Goal: Task Accomplishment & Management: Manage account settings

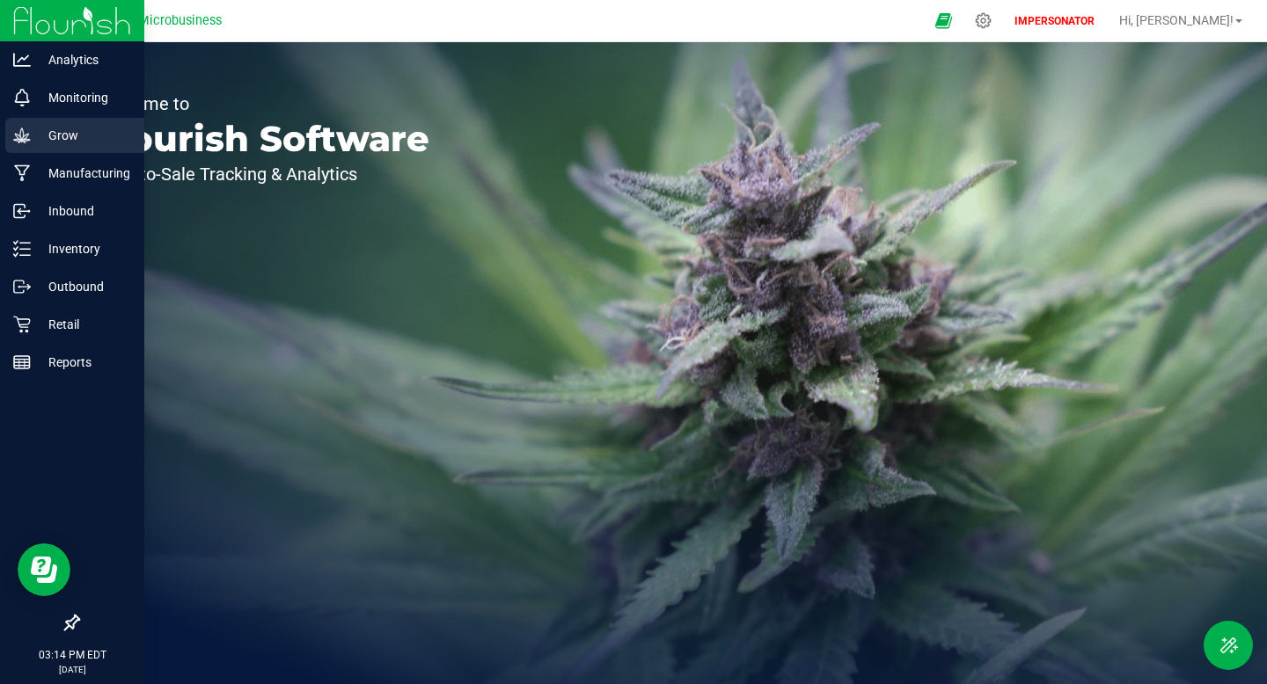
click at [28, 133] on icon at bounding box center [21, 135] width 17 height 15
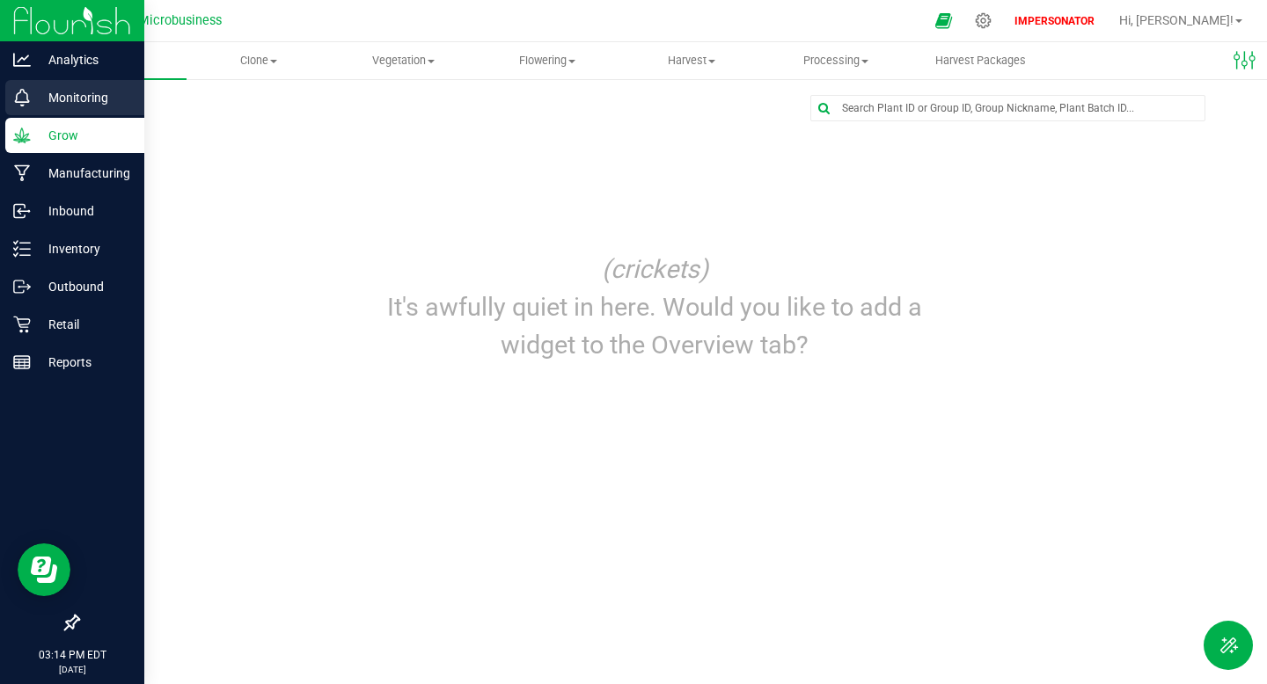
click at [55, 95] on p "Monitoring" at bounding box center [84, 97] width 106 height 21
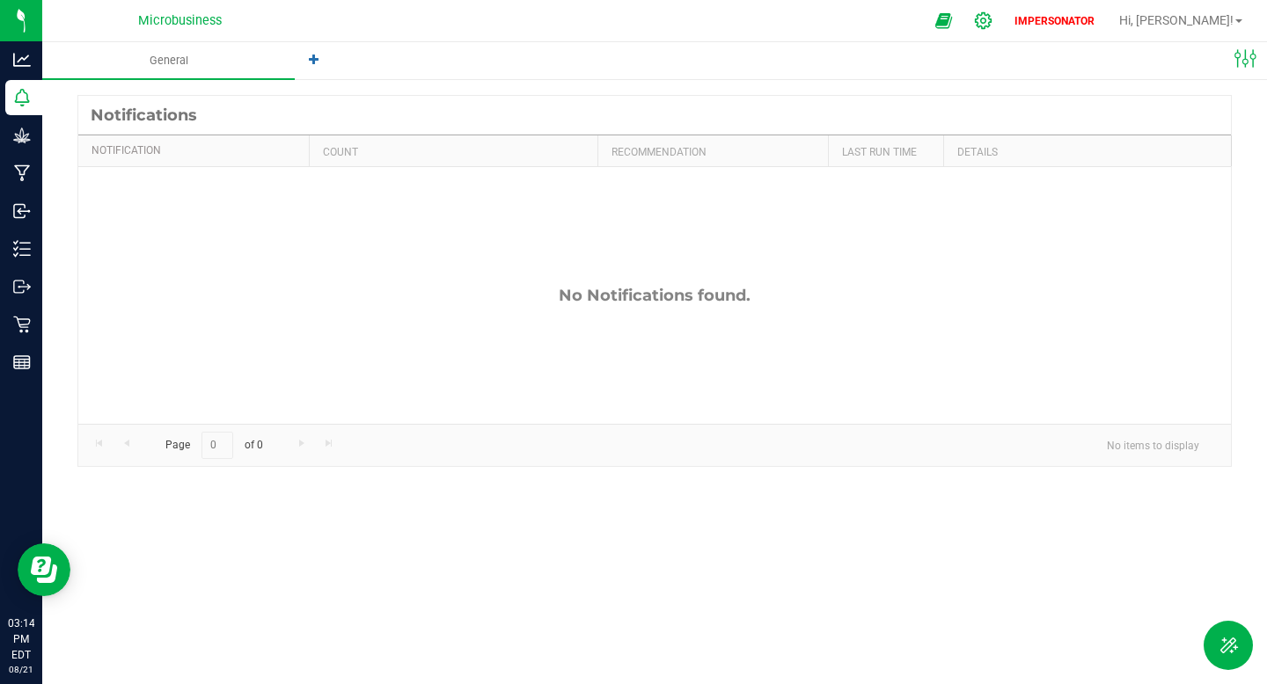
click at [991, 15] on icon at bounding box center [983, 20] width 17 height 17
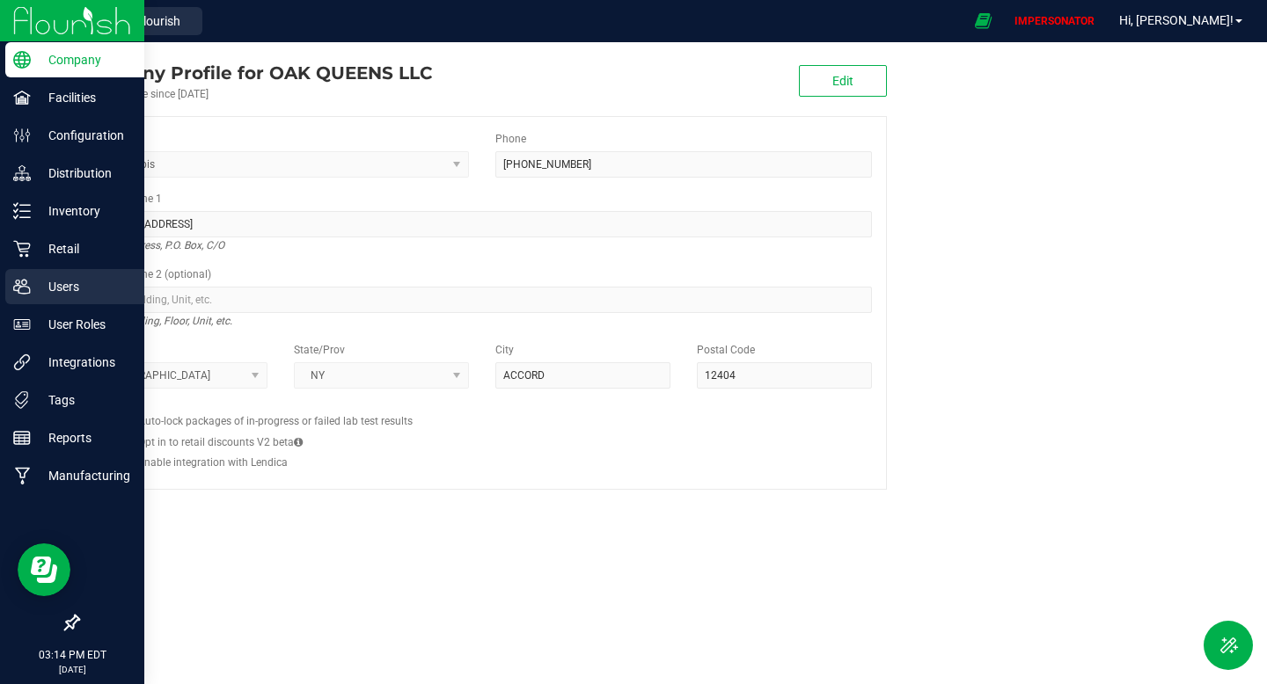
click at [79, 288] on p "Users" at bounding box center [84, 286] width 106 height 21
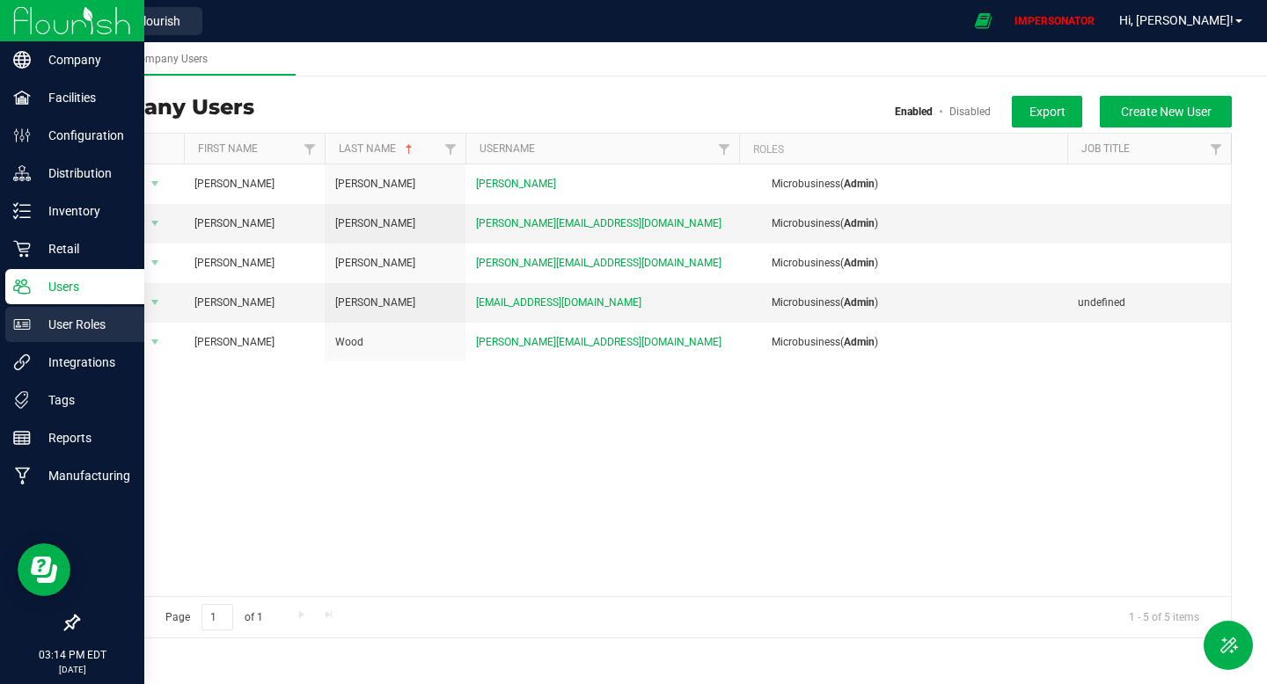
click at [52, 329] on p "User Roles" at bounding box center [84, 324] width 106 height 21
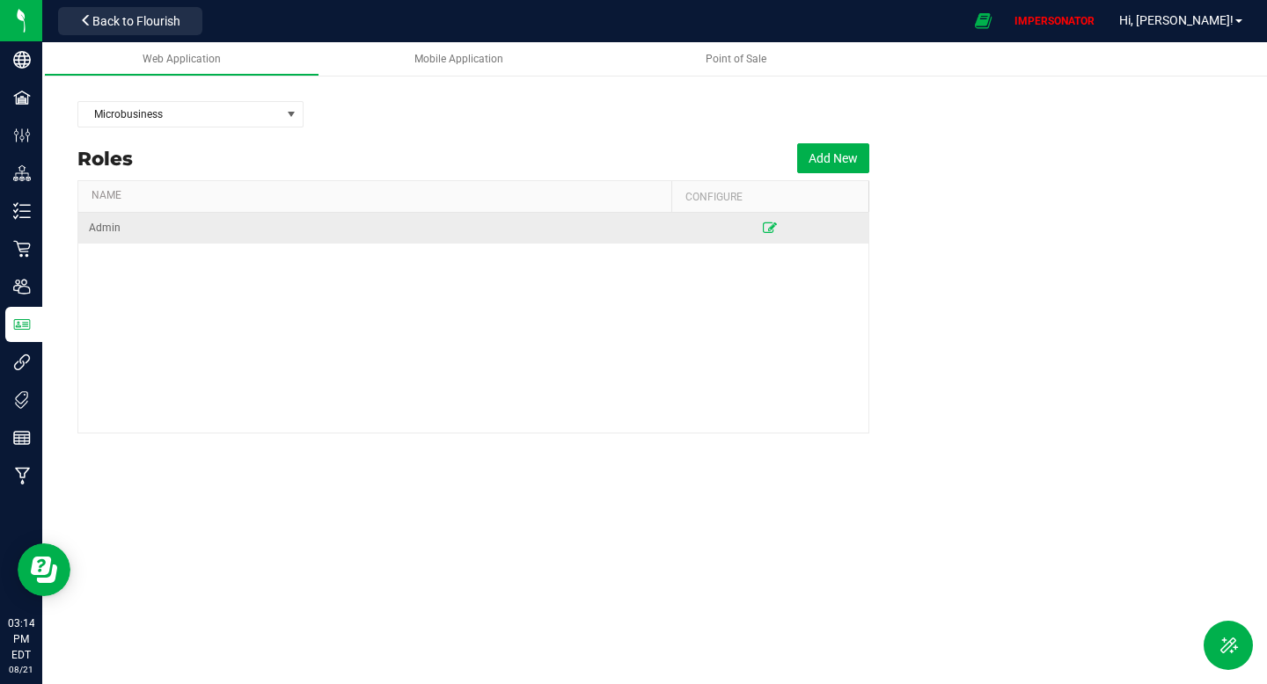
click at [769, 220] on td at bounding box center [770, 228] width 198 height 31
click at [769, 223] on icon at bounding box center [770, 228] width 14 height 11
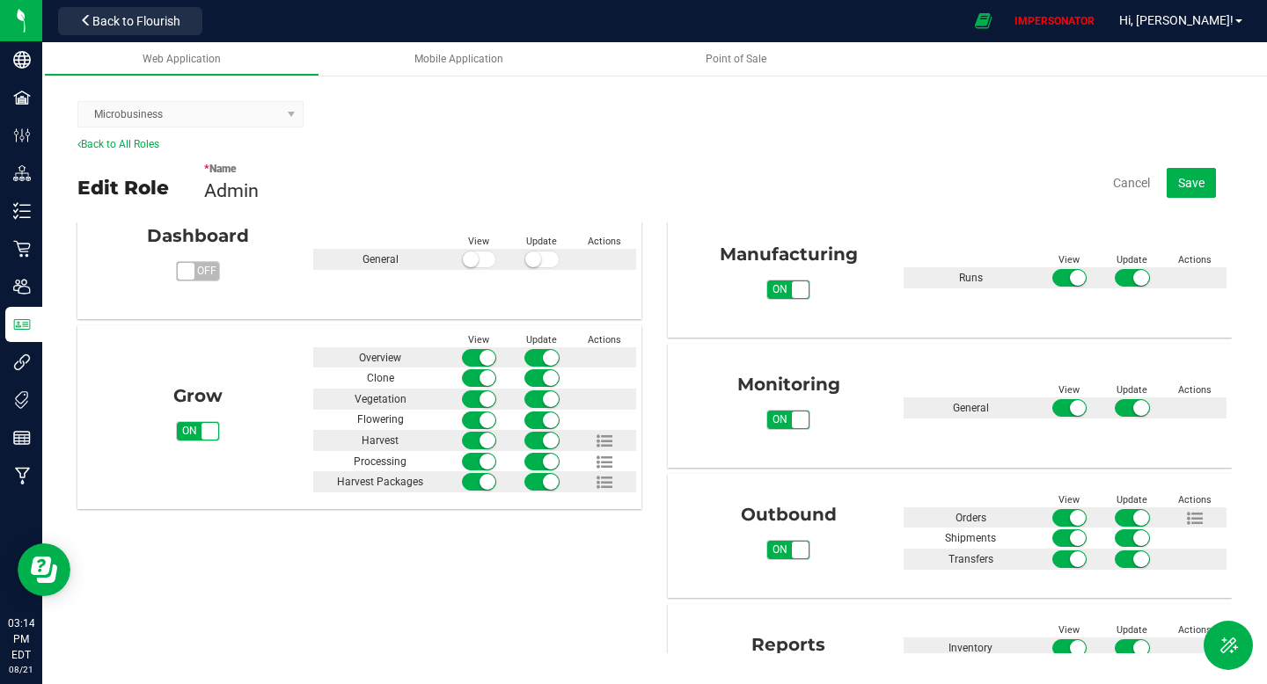
scroll to position [515, 0]
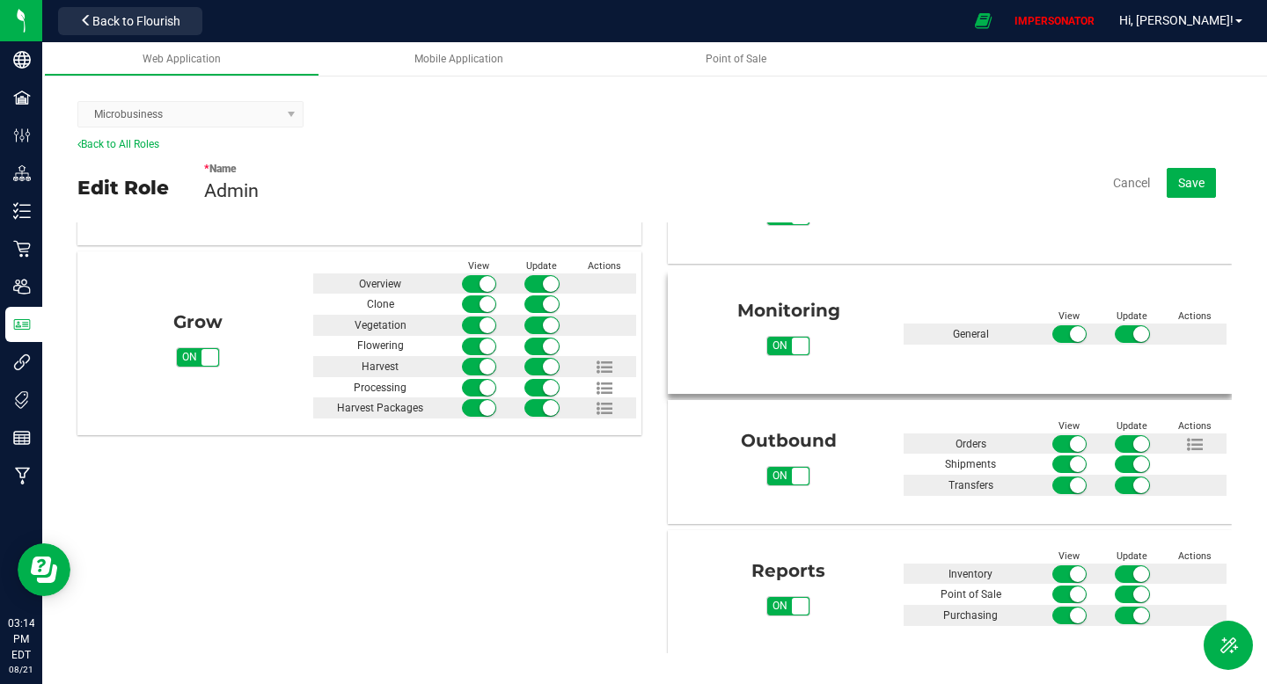
click at [785, 343] on span "on" at bounding box center [780, 346] width 26 height 18
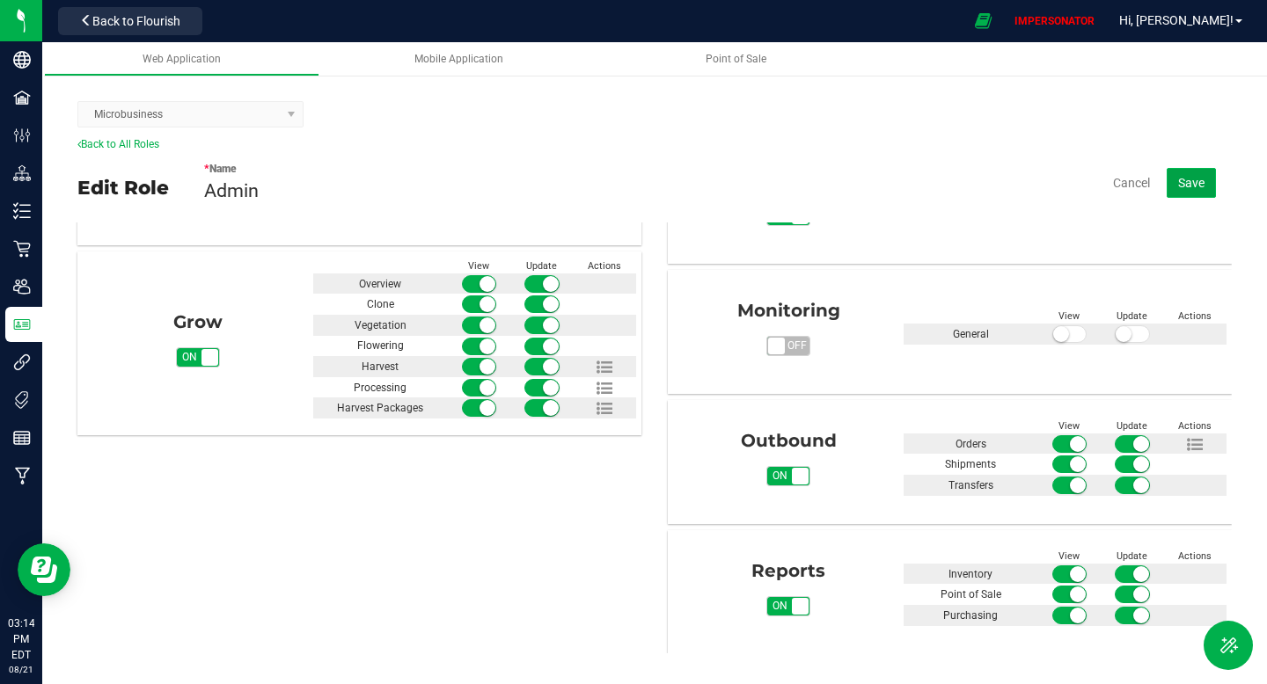
click at [1172, 187] on button "Save" at bounding box center [1190, 183] width 49 height 30
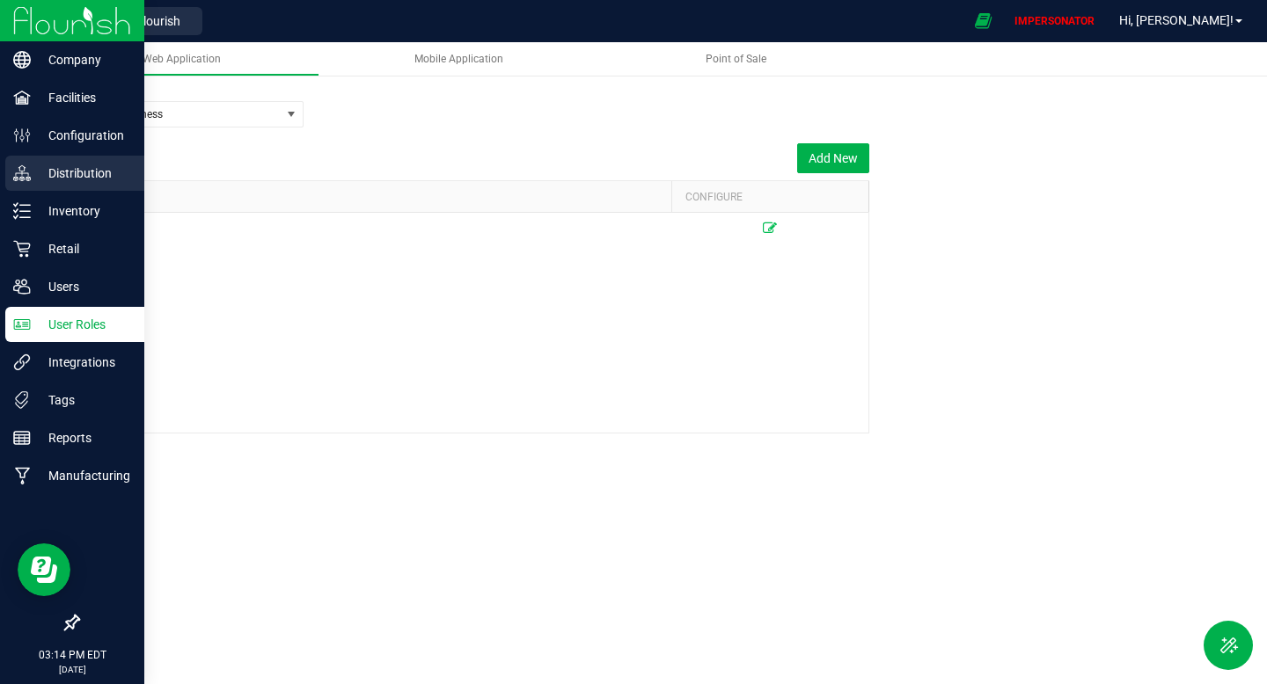
click at [69, 165] on p "Distribution" at bounding box center [84, 173] width 106 height 21
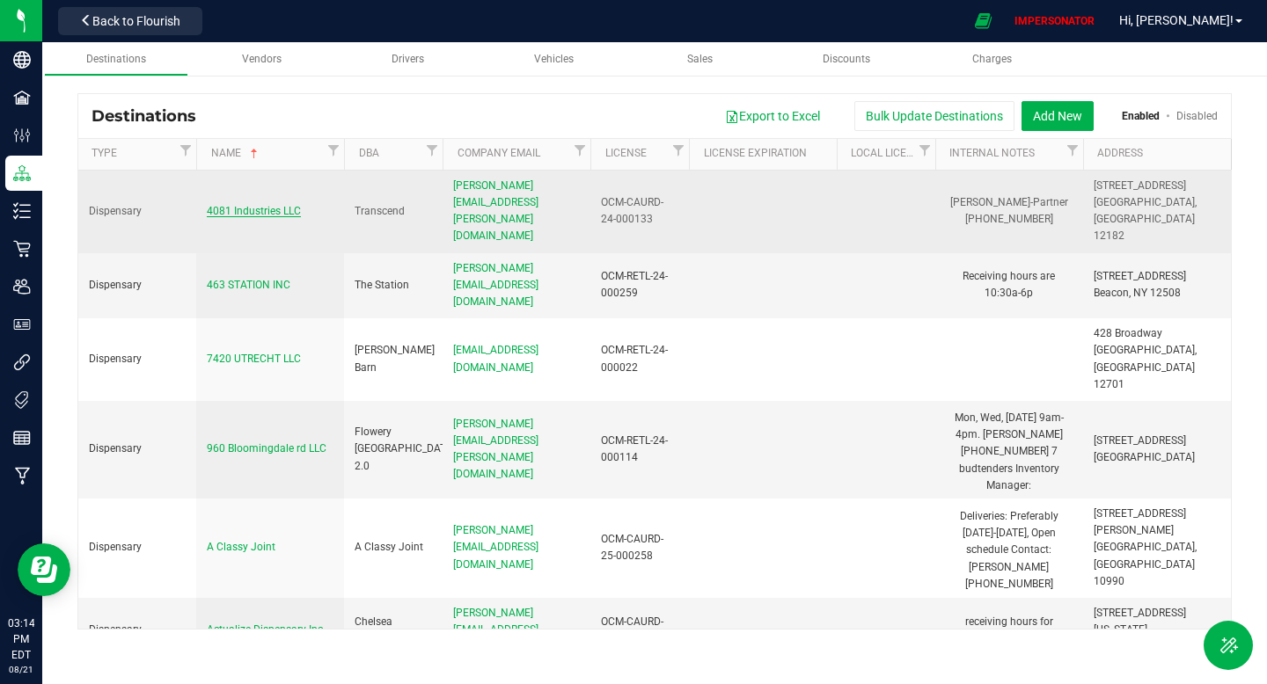
click at [291, 205] on span "4081 Industries LLC" at bounding box center [254, 211] width 94 height 12
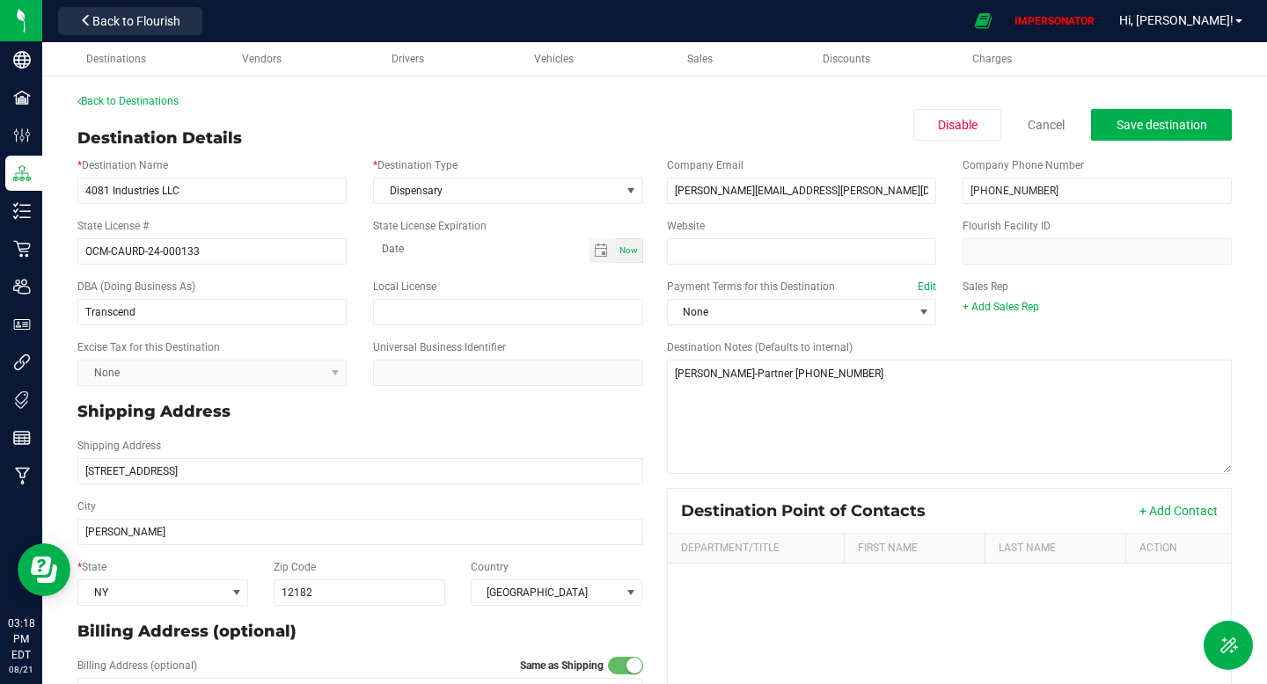
drag, startPoint x: 82, startPoint y: 164, endPoint x: 187, endPoint y: 164, distance: 105.5
click at [187, 164] on div "* Destination Name 4081 Industries LLC" at bounding box center [212, 180] width 296 height 47
copy label "Destination Name"
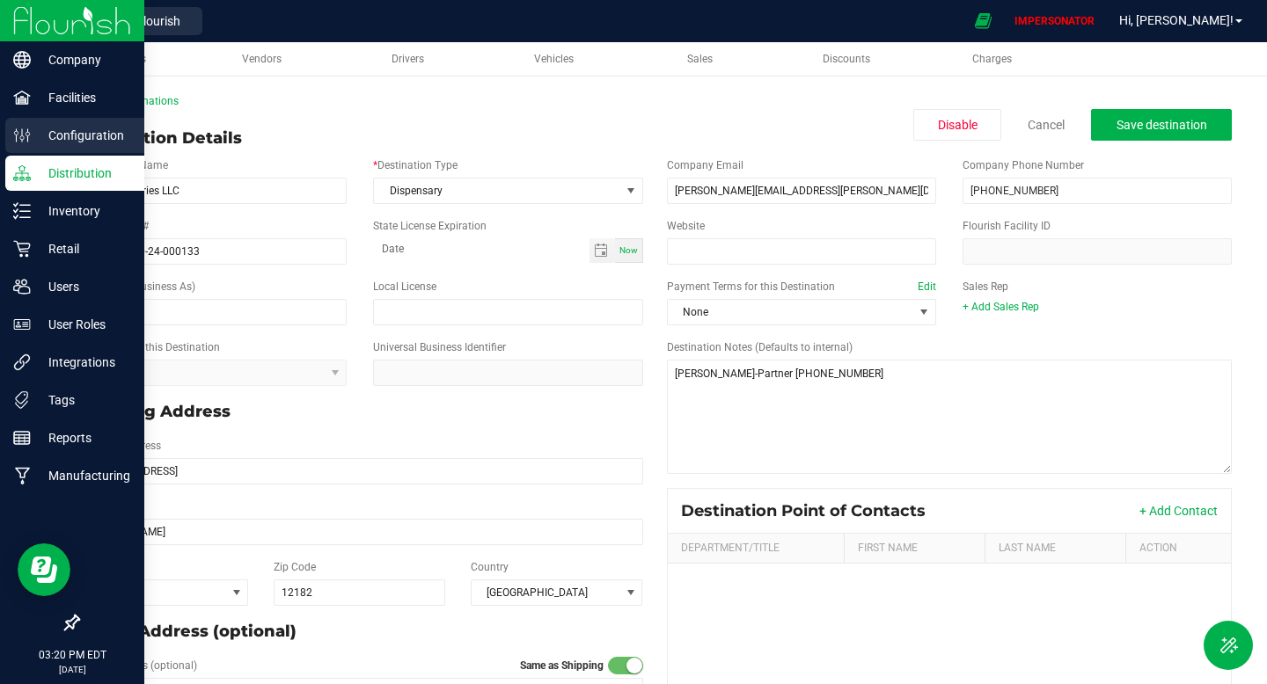
click at [92, 135] on p "Configuration" at bounding box center [84, 135] width 106 height 21
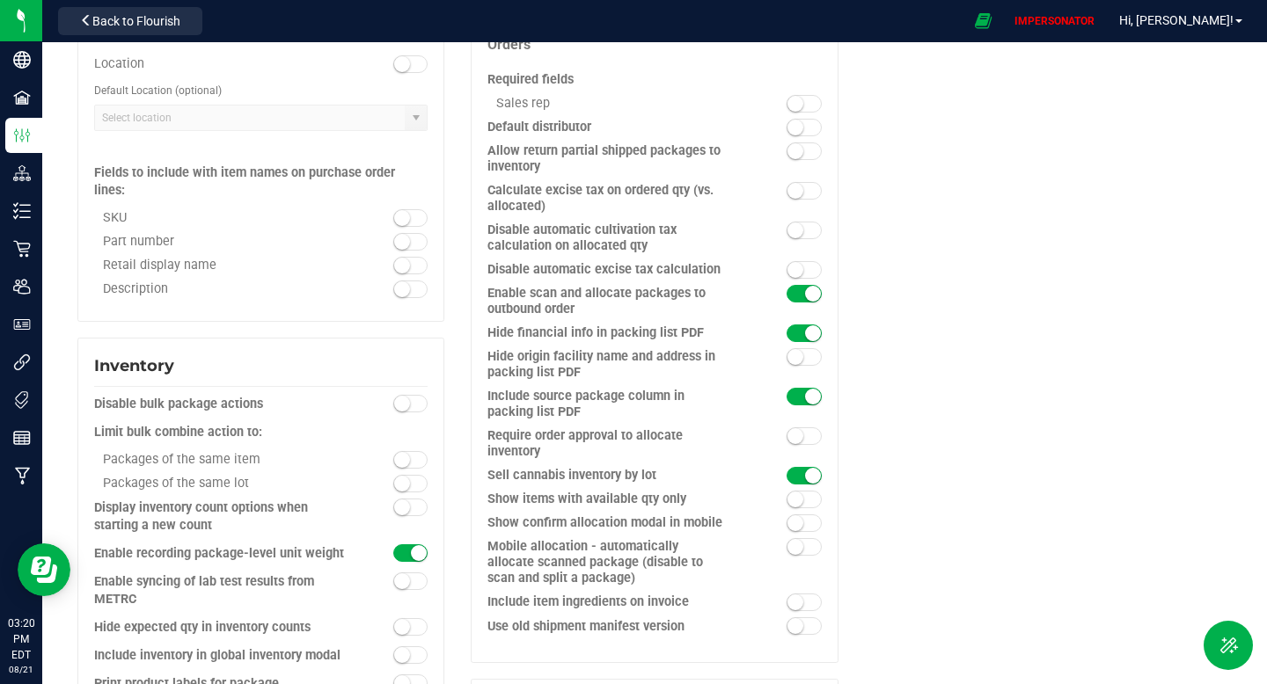
scroll to position [1055, 0]
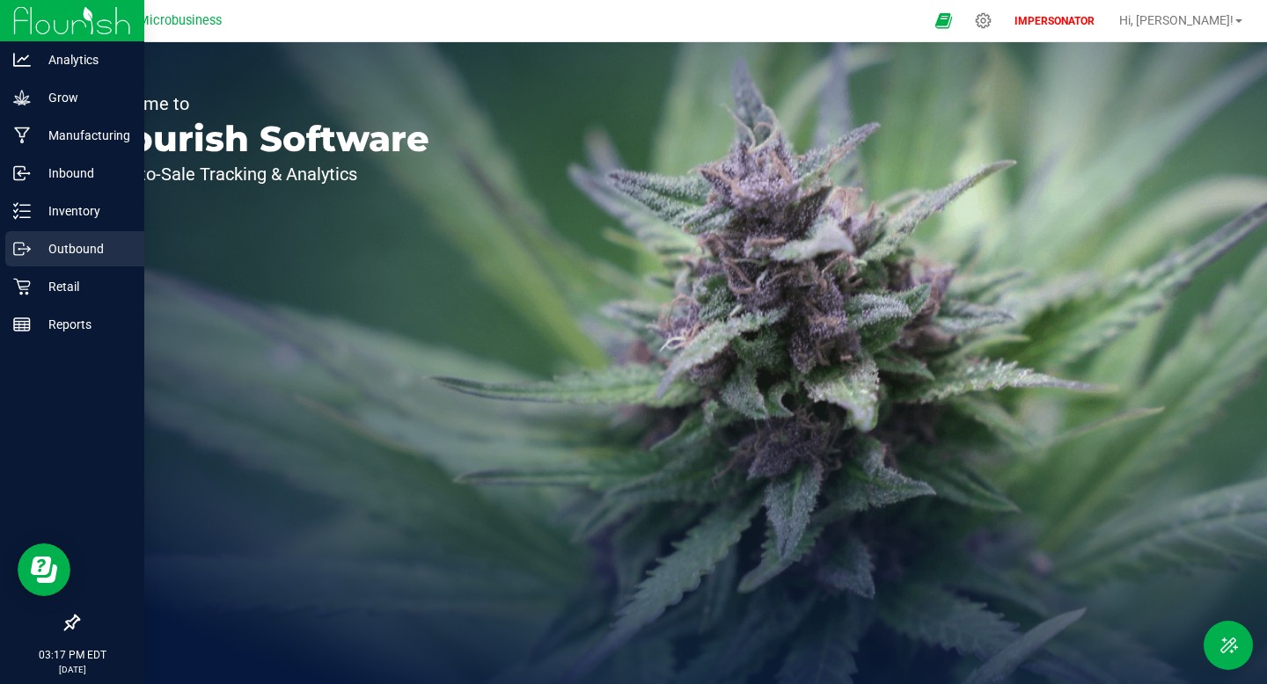
click at [70, 247] on p "Outbound" at bounding box center [84, 248] width 106 height 21
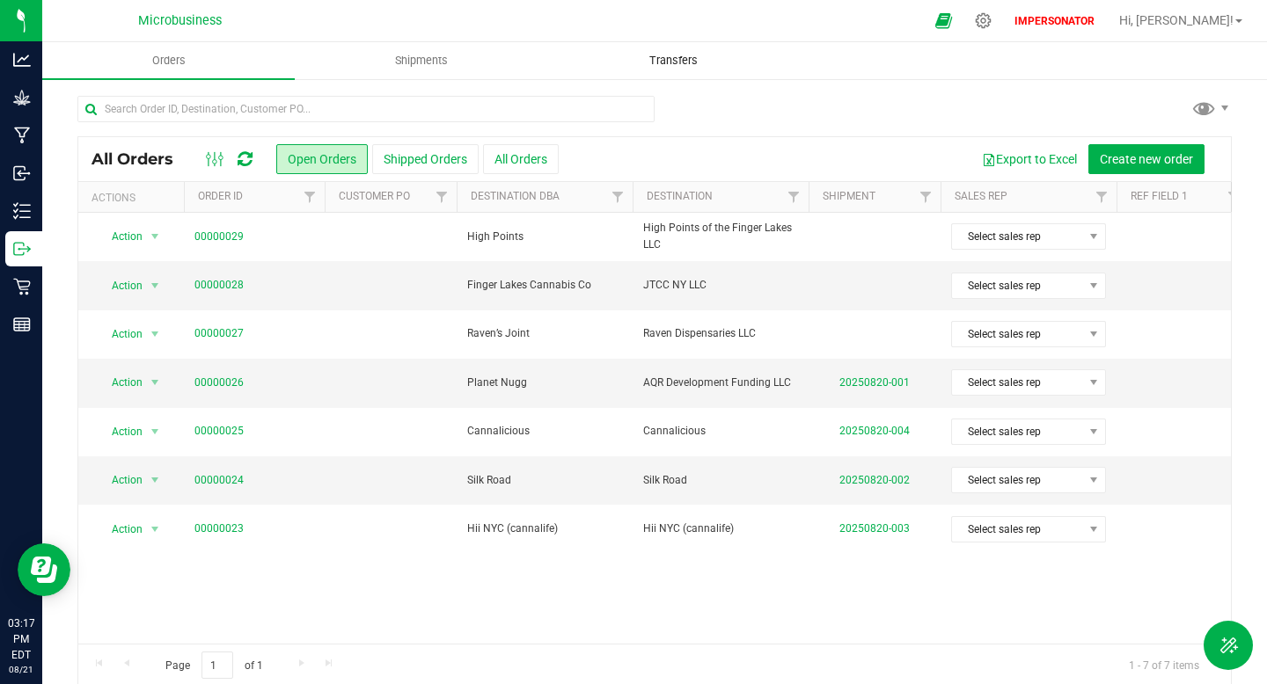
click at [654, 61] on span "Transfers" at bounding box center [673, 61] width 96 height 16
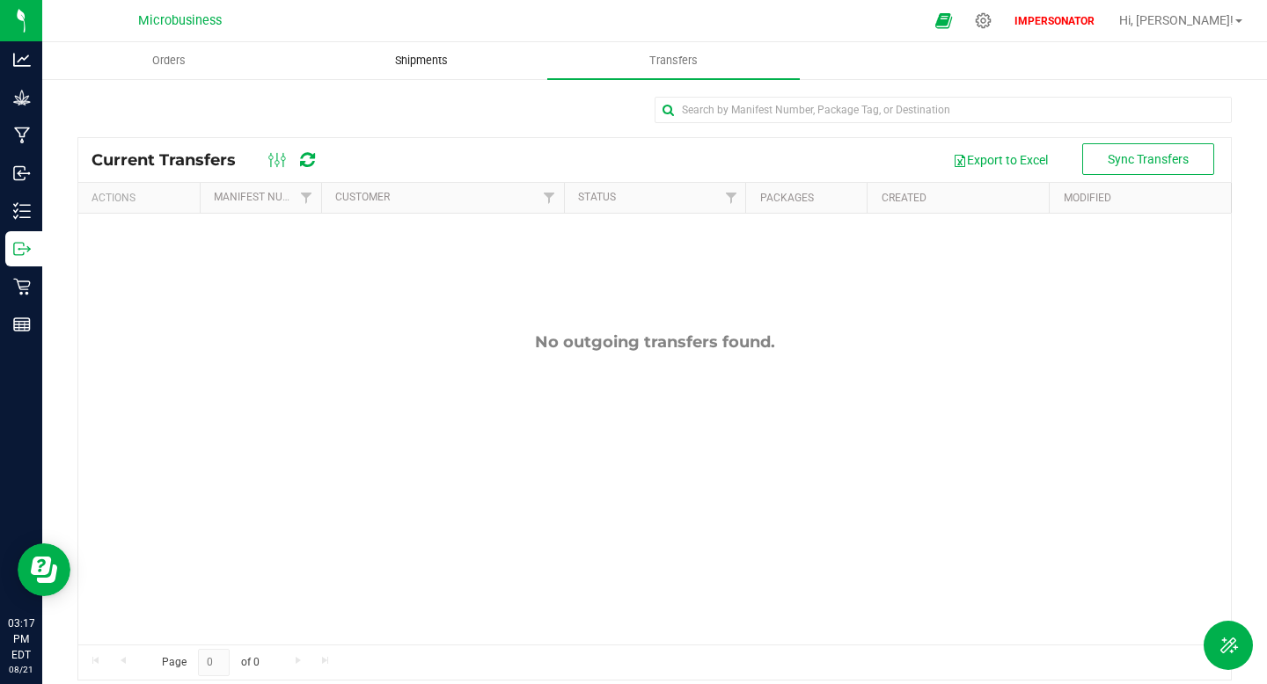
click at [403, 61] on span "Shipments" at bounding box center [421, 61] width 100 height 16
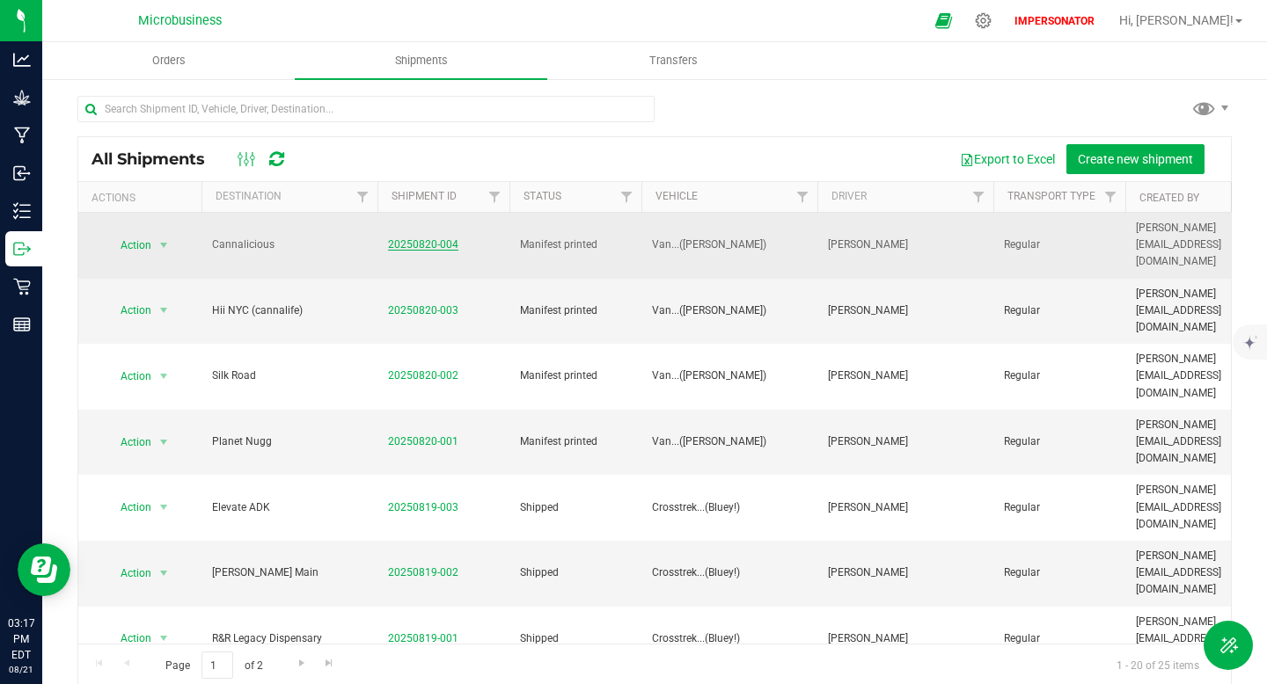
click at [427, 238] on link "20250820-004" at bounding box center [423, 244] width 70 height 12
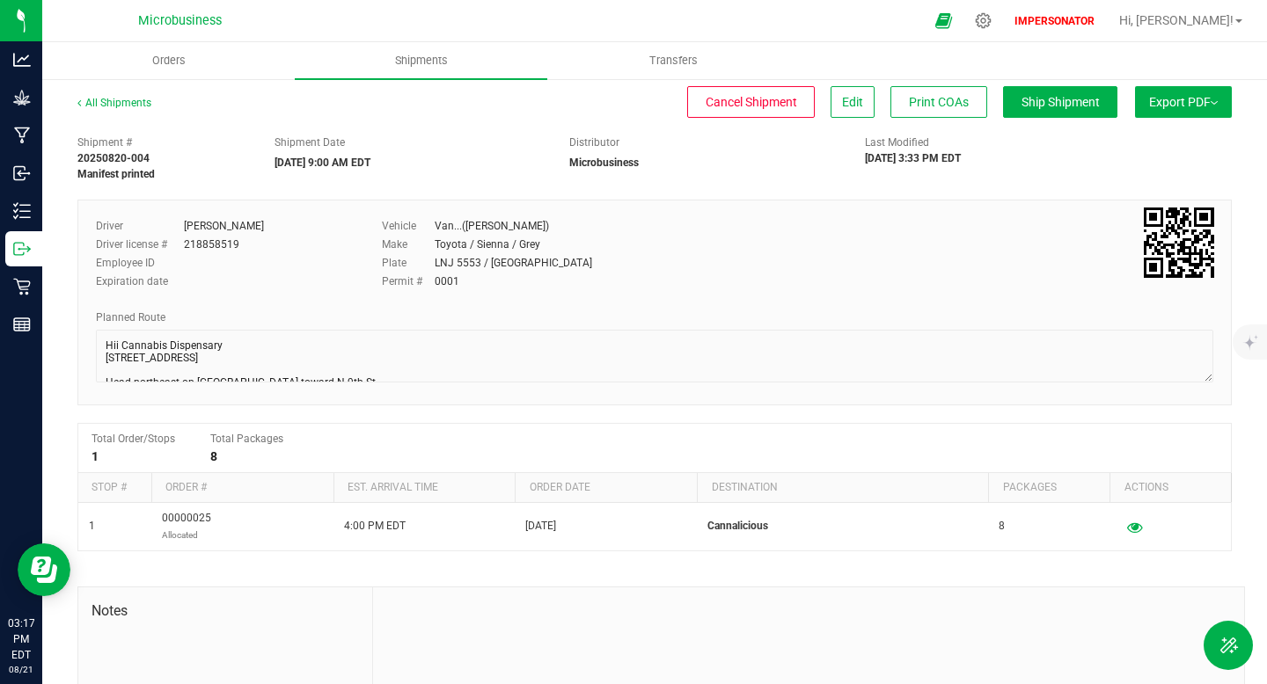
click at [1172, 106] on button "Export PDF" at bounding box center [1183, 102] width 97 height 32
click at [1134, 182] on li "NY Manifest" at bounding box center [1178, 193] width 178 height 26
click at [1187, 117] on button "Export PDF" at bounding box center [1183, 102] width 97 height 32
click at [1159, 147] on span "Manifest by Package ID" at bounding box center [1157, 141] width 112 height 12
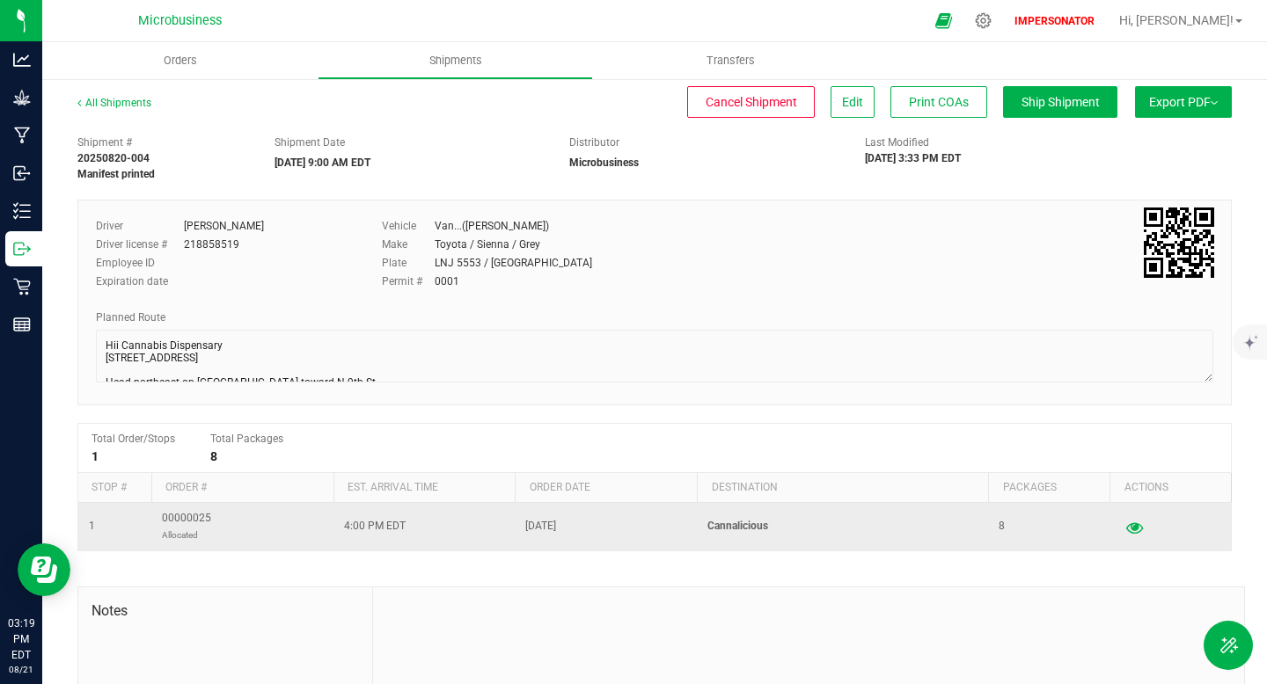
click at [1135, 527] on icon "button" at bounding box center [1134, 527] width 17 height 12
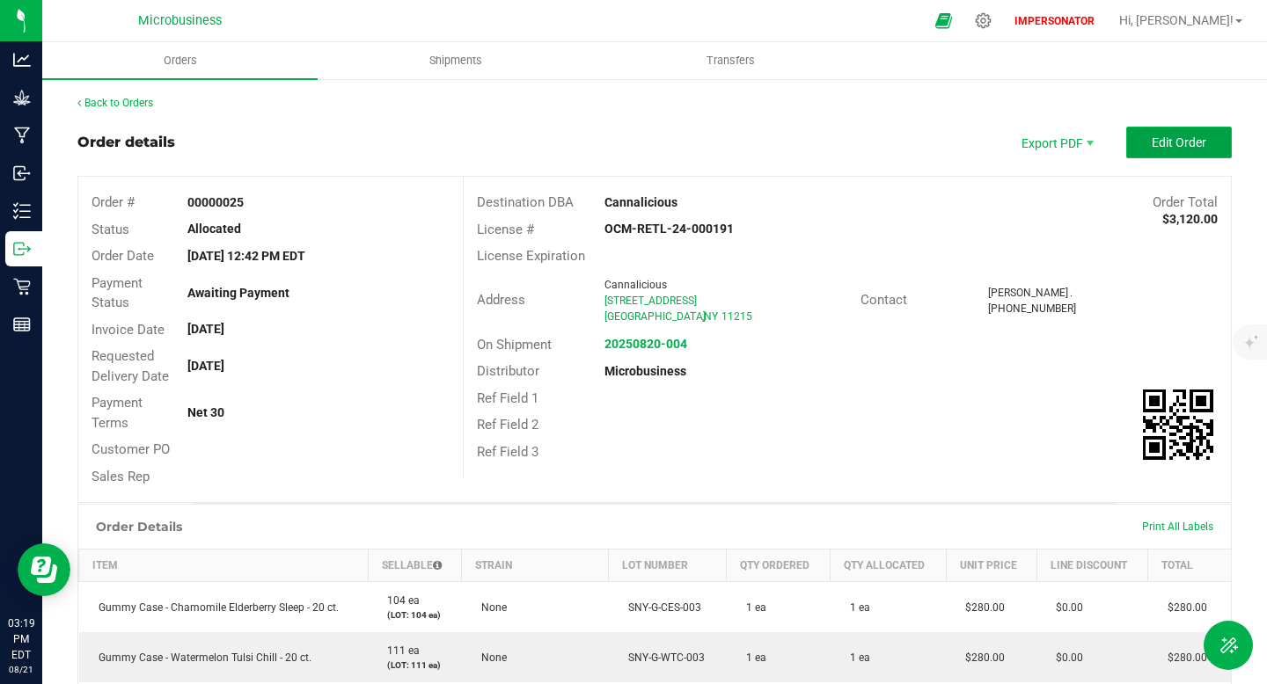
click at [1179, 142] on span "Edit Order" at bounding box center [1178, 142] width 55 height 14
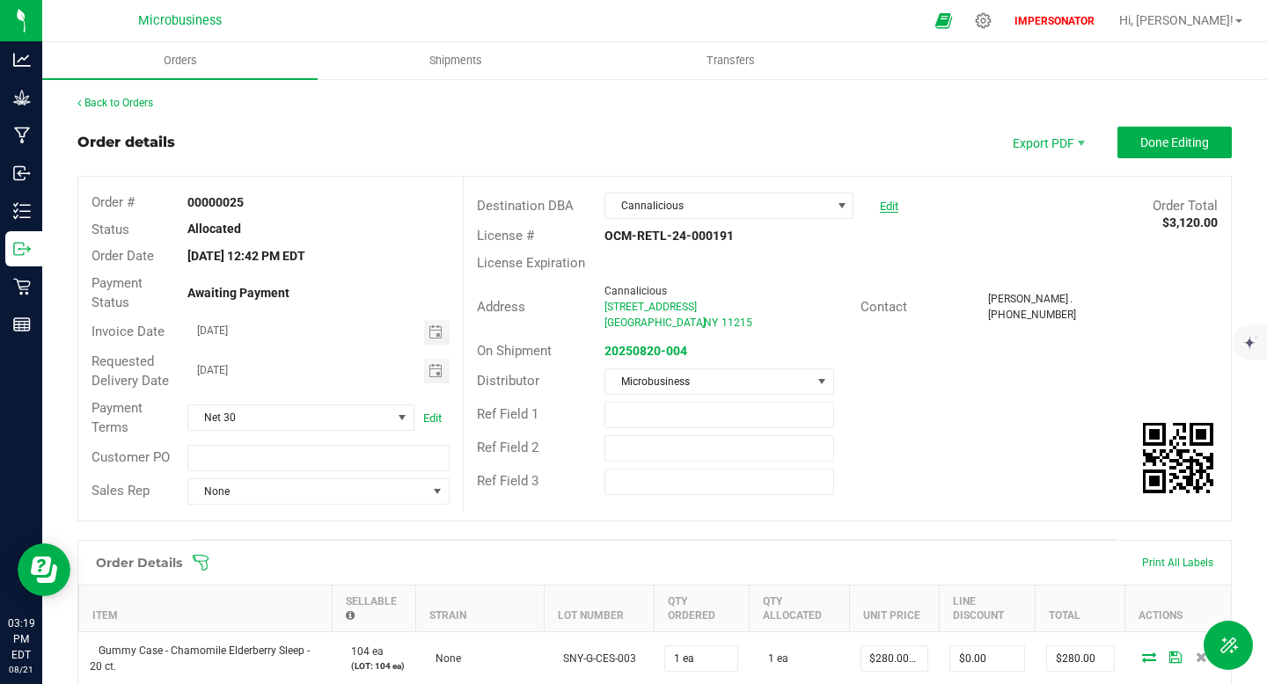
click at [895, 203] on link "Edit" at bounding box center [889, 206] width 18 height 13
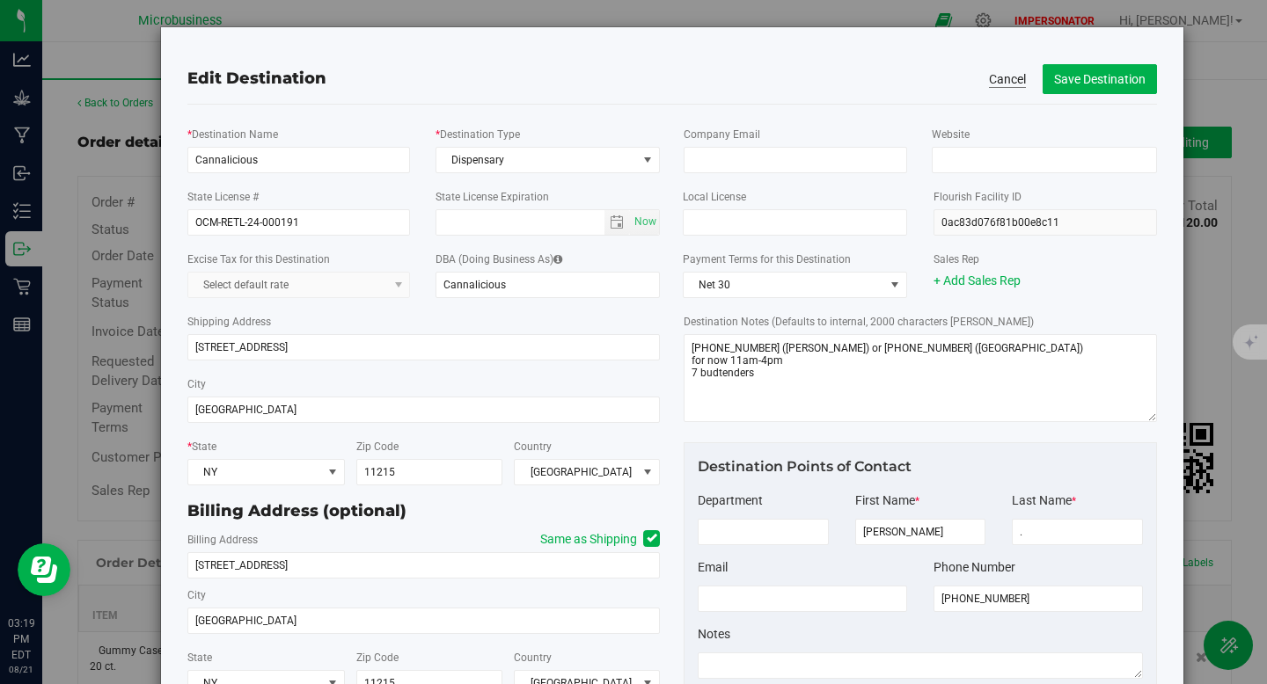
click at [995, 78] on button "Cancel" at bounding box center [1007, 79] width 37 height 18
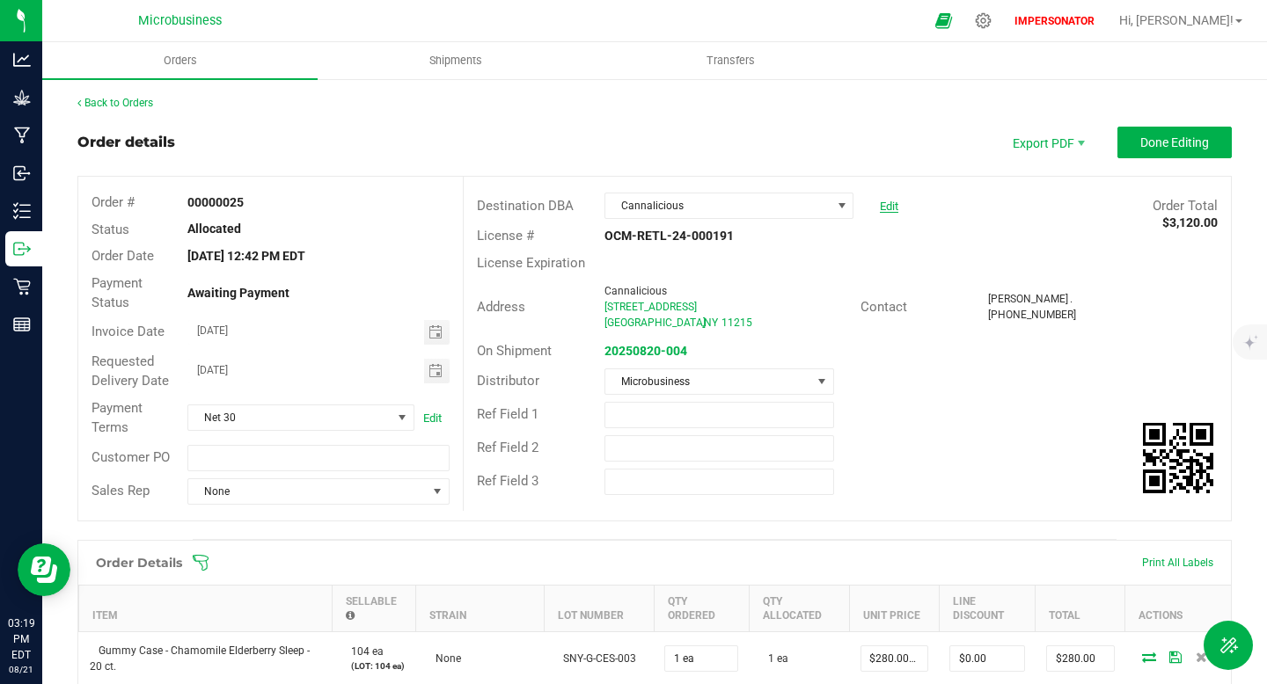
click at [887, 200] on link "Edit" at bounding box center [889, 206] width 18 height 13
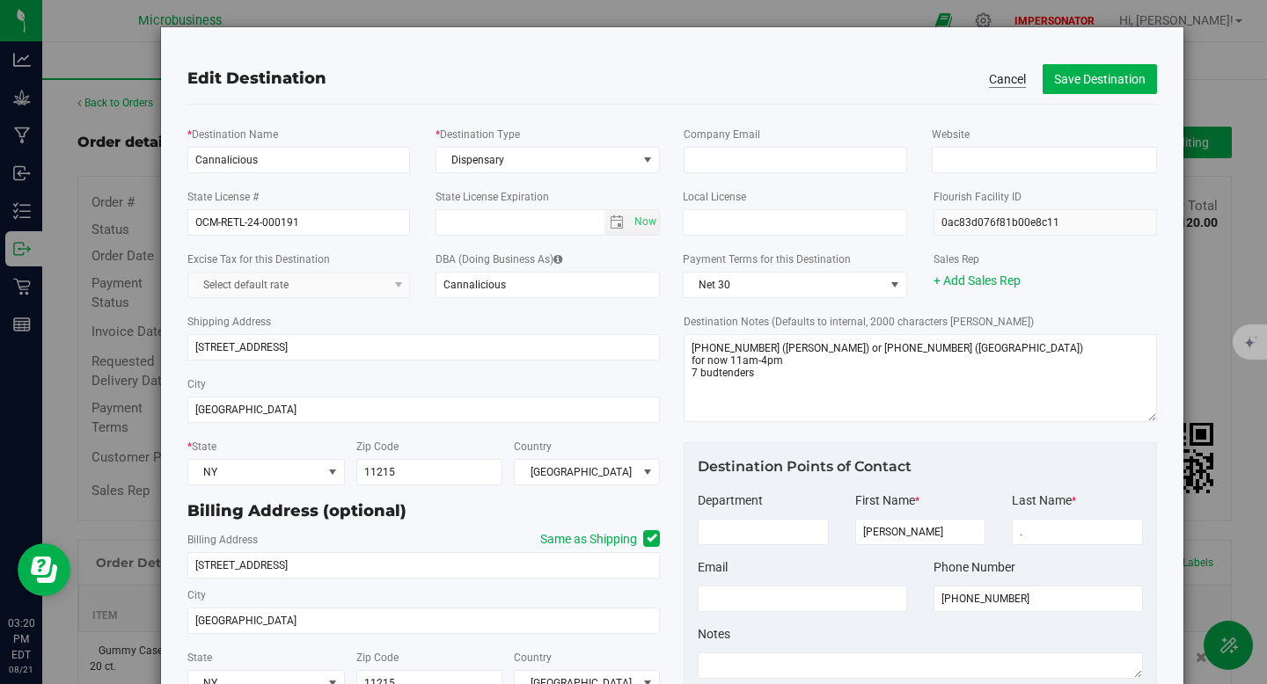
click at [997, 77] on button "Cancel" at bounding box center [1007, 79] width 37 height 18
